Goal: Transaction & Acquisition: Download file/media

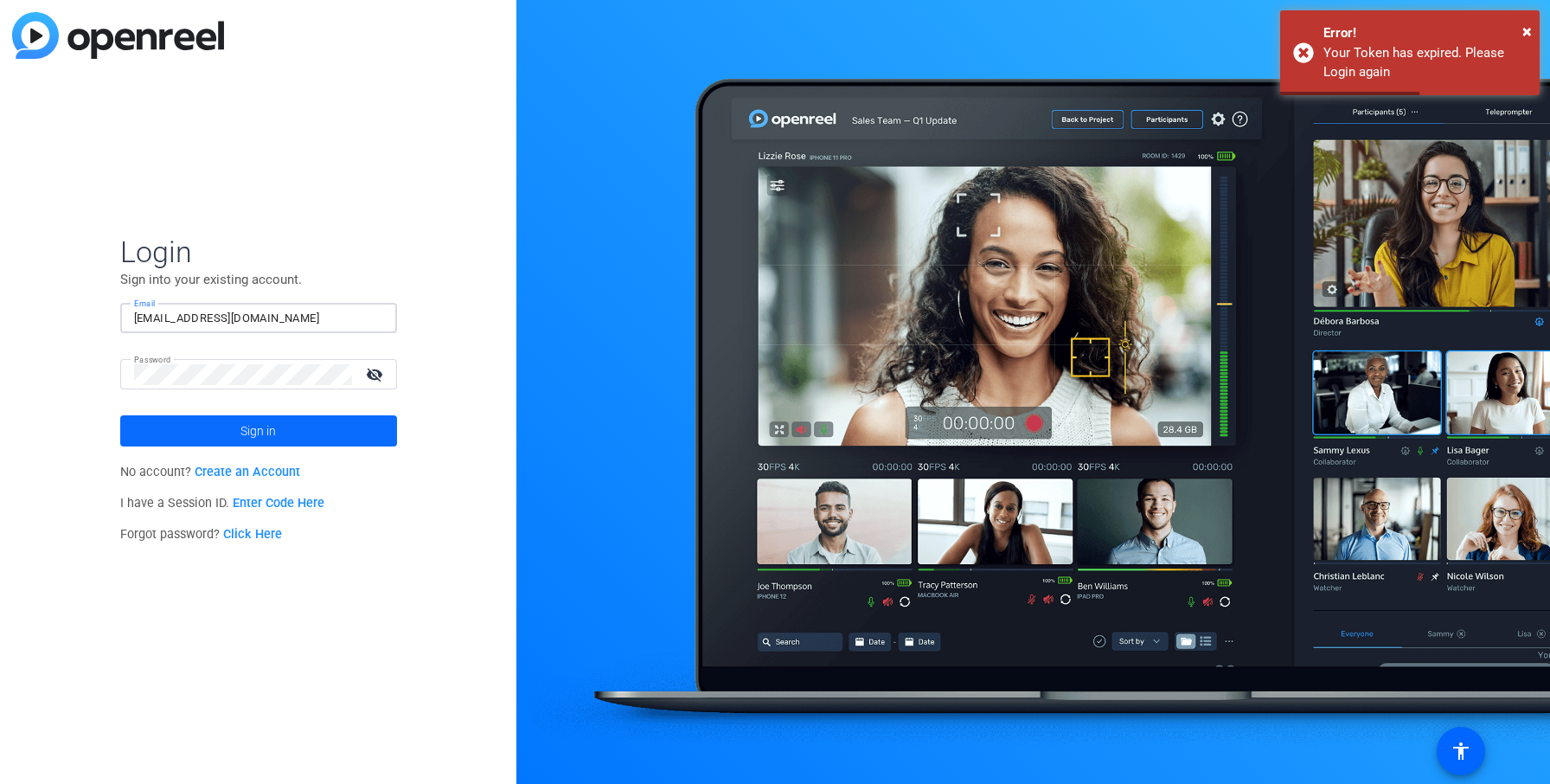
click at [187, 427] on span at bounding box center [259, 430] width 277 height 41
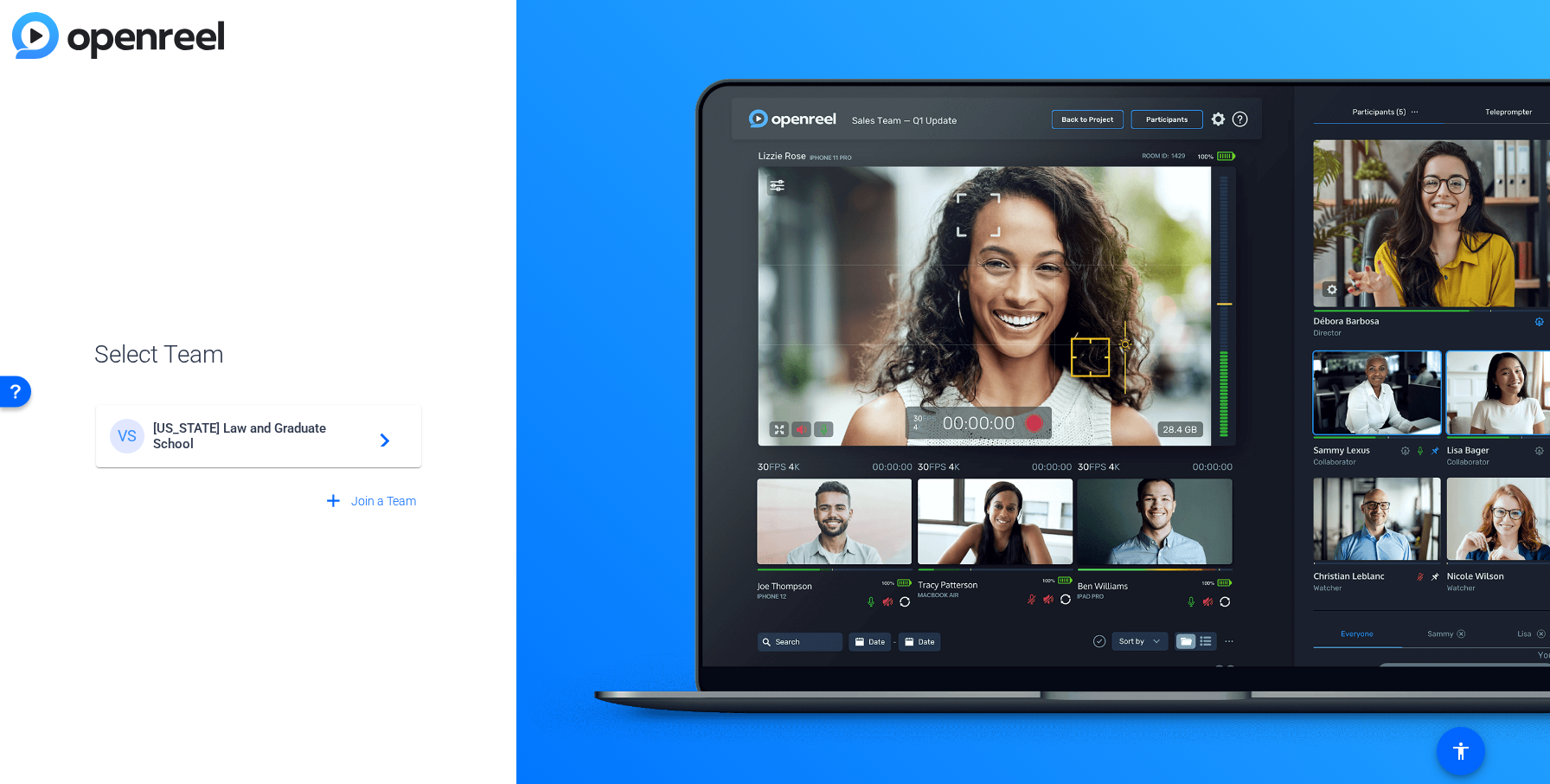
click at [187, 427] on div "VS [US_STATE] Law and Graduate School navigate_next" at bounding box center [259, 436] width 298 height 34
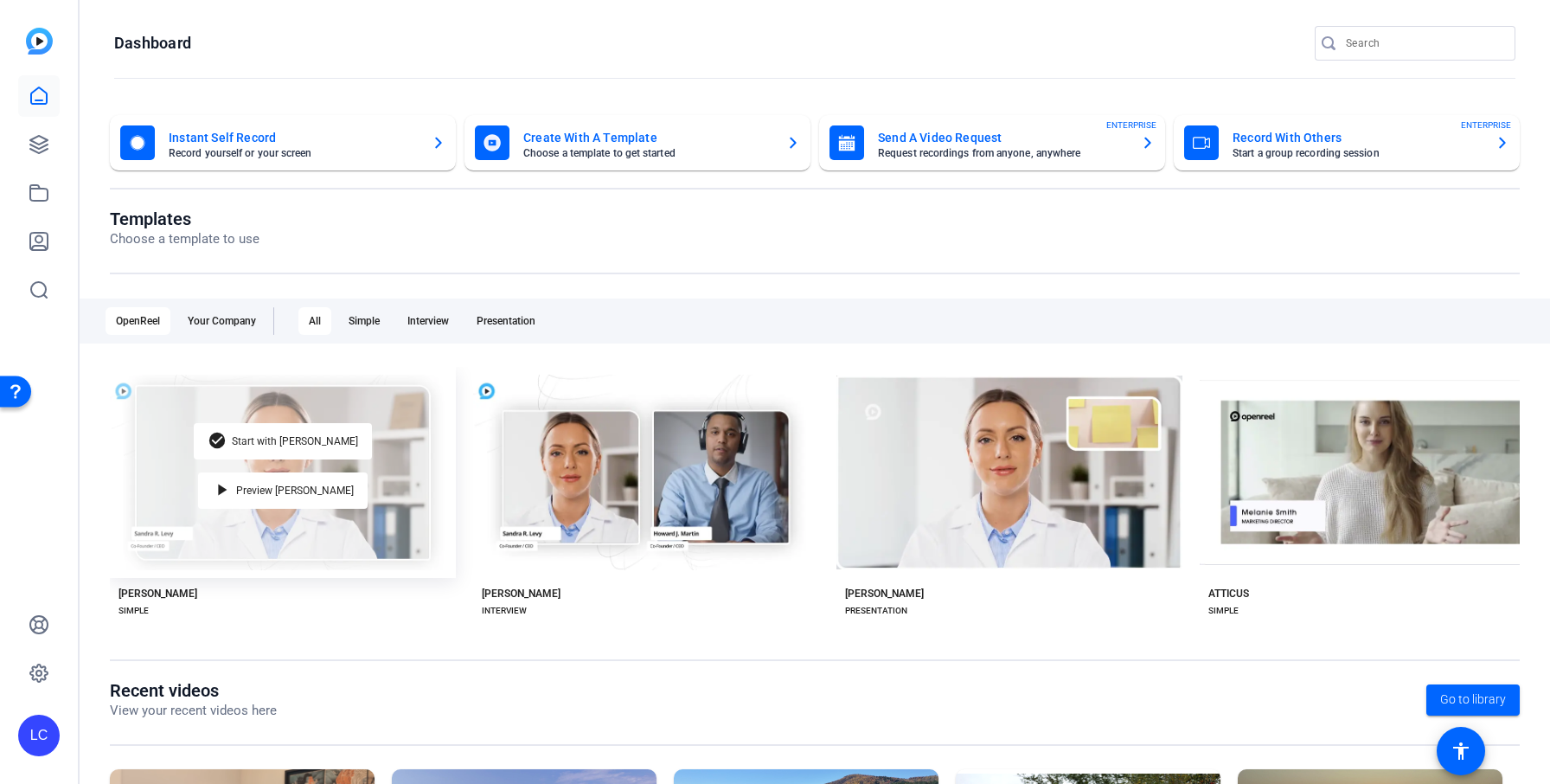
scroll to position [227, 0]
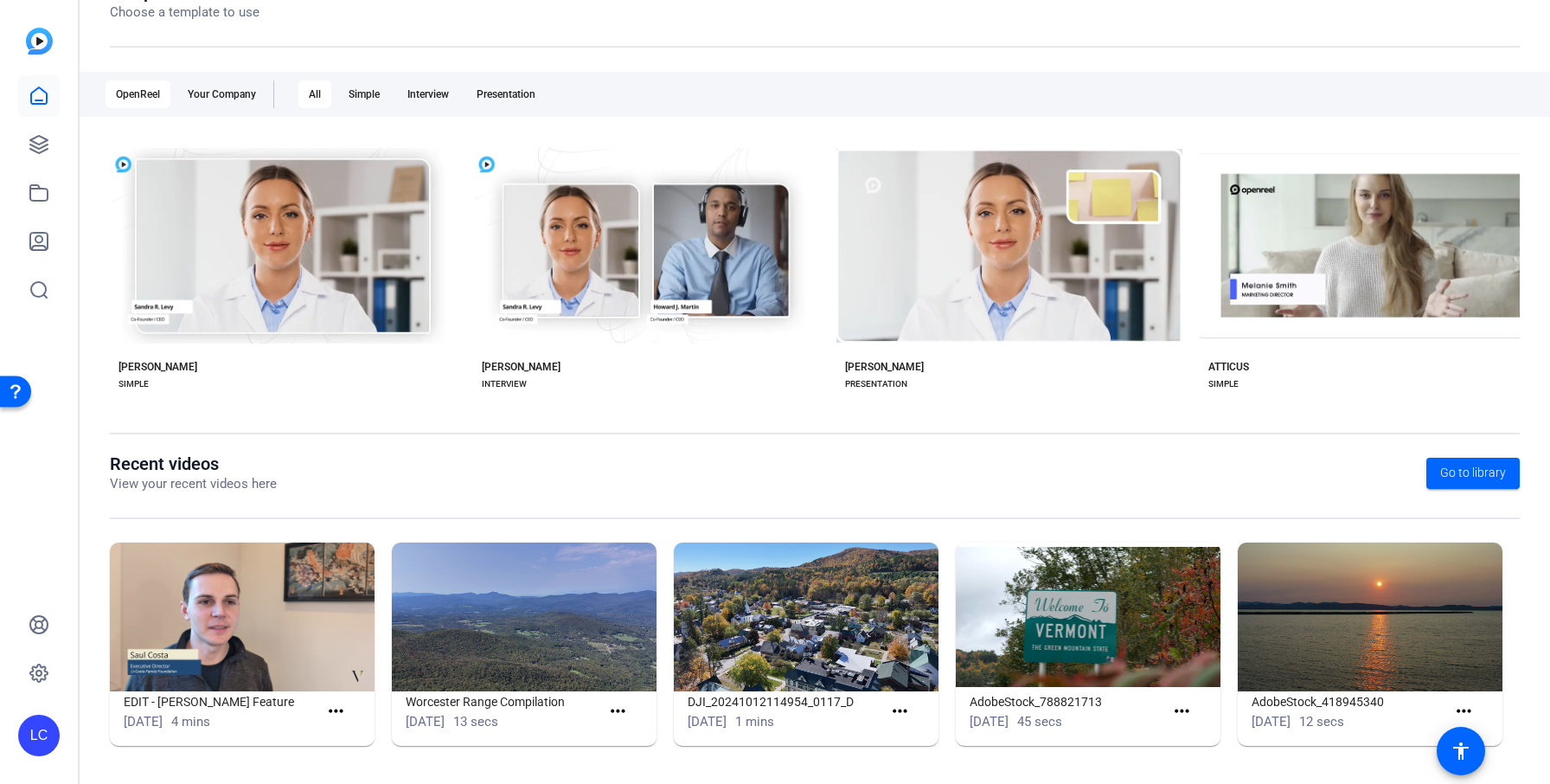
click at [246, 590] on img at bounding box center [242, 616] width 265 height 149
click at [49, 200] on link at bounding box center [39, 193] width 41 height 41
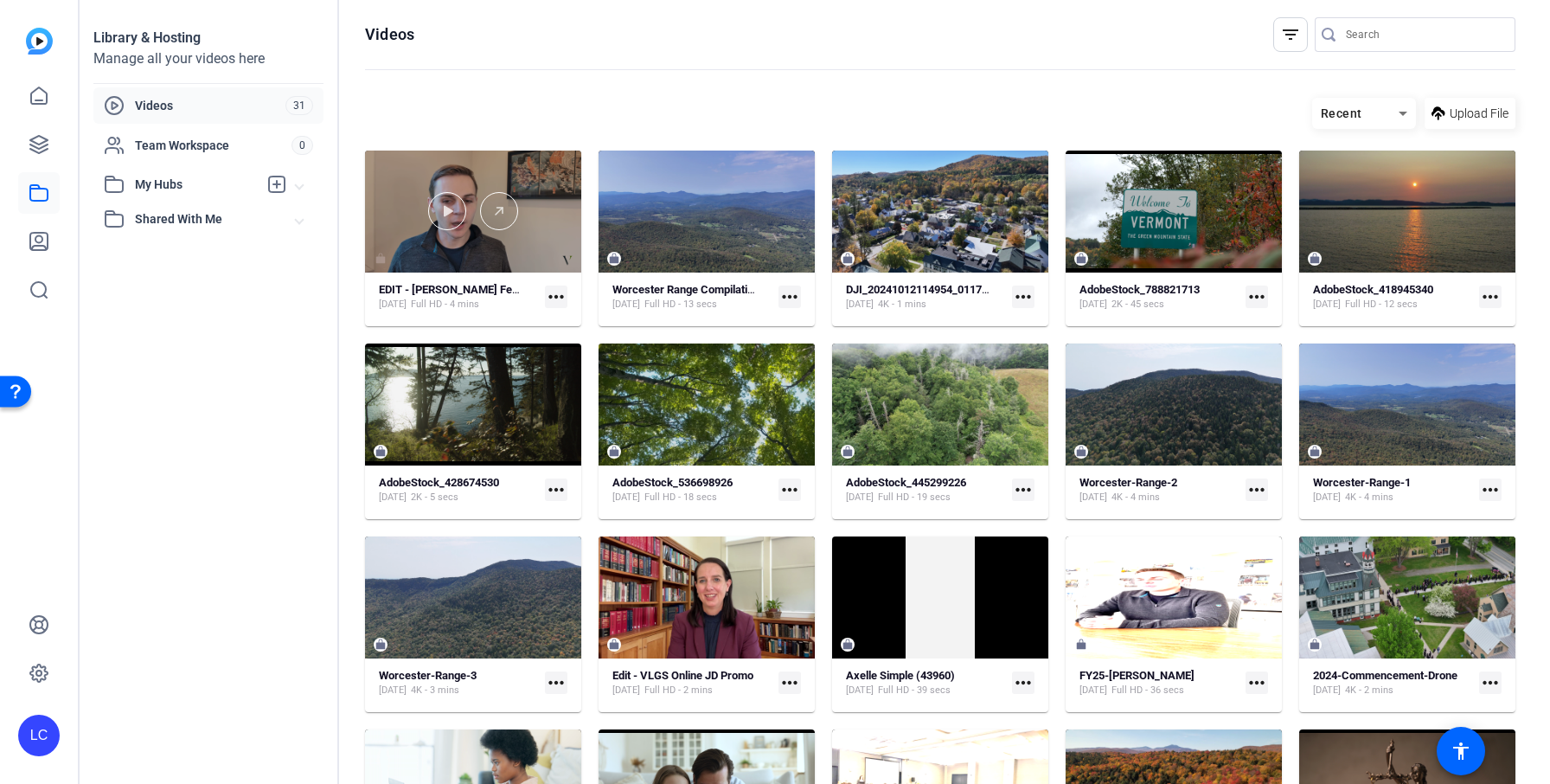
click at [459, 251] on div at bounding box center [474, 211] width 217 height 122
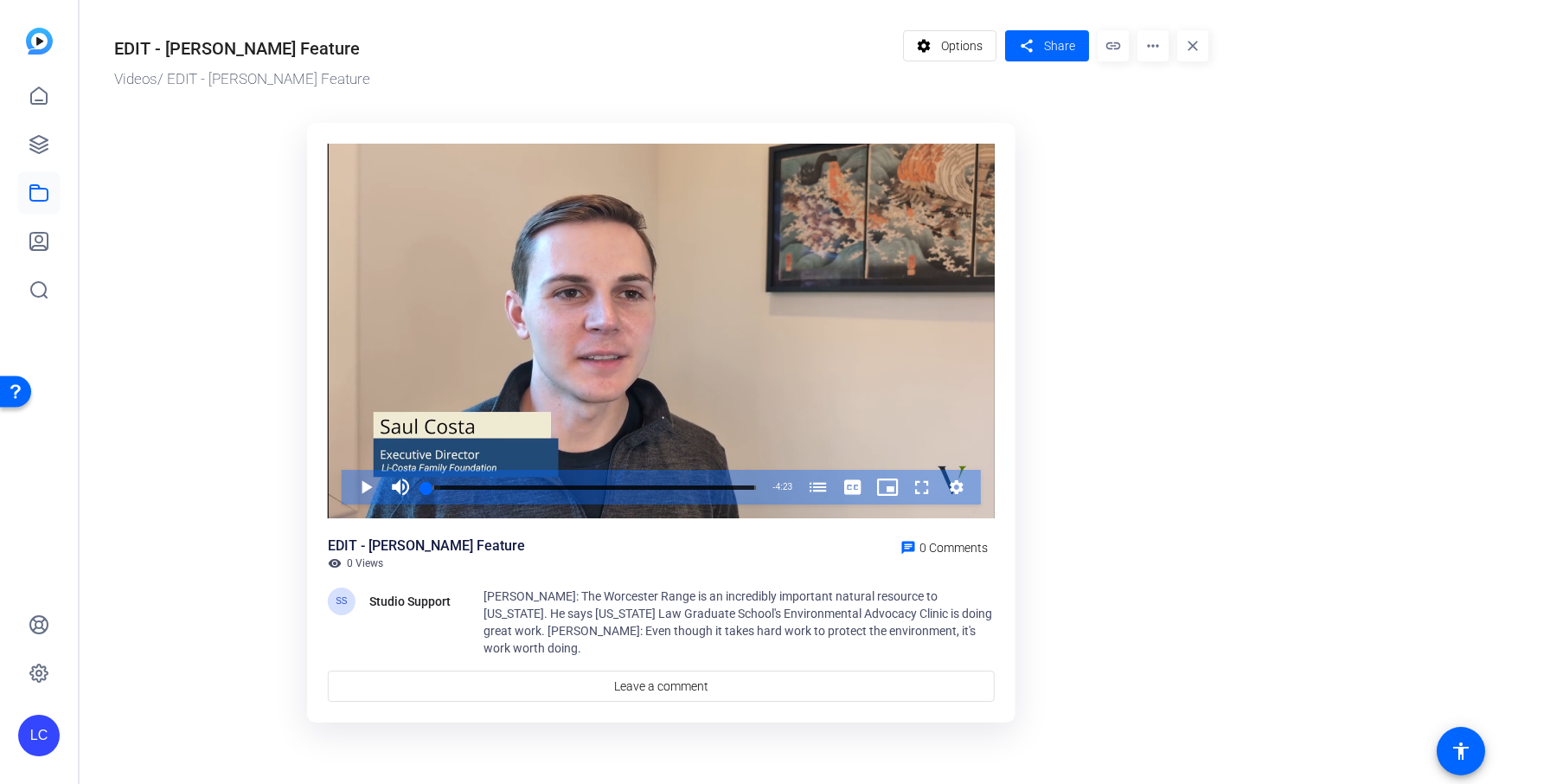
click at [1148, 46] on mat-icon "more_horiz" at bounding box center [1153, 45] width 31 height 31
click at [1180, 121] on span "Download" at bounding box center [1186, 121] width 70 height 21
